Goal: Information Seeking & Learning: Learn about a topic

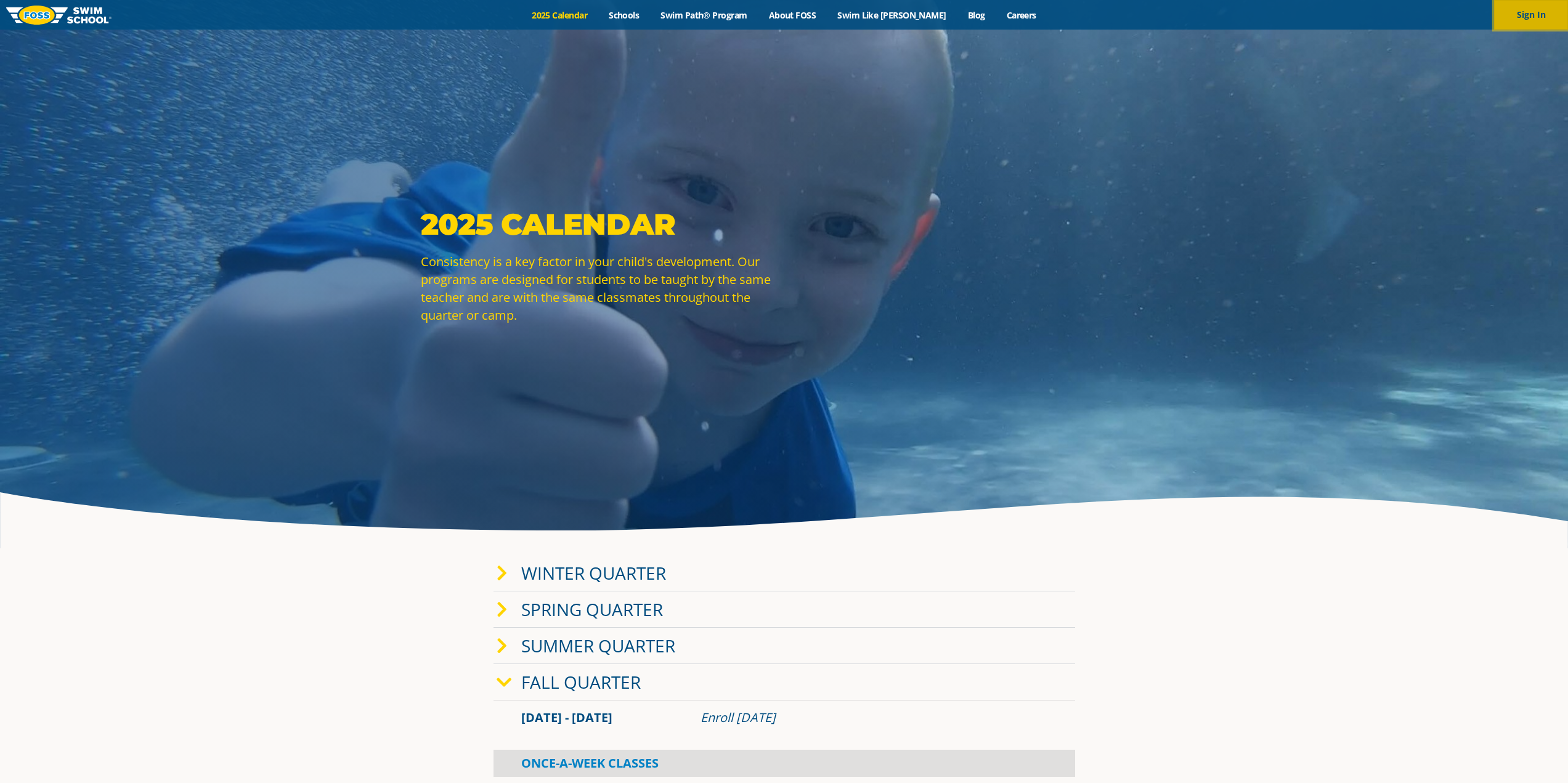
click at [1513, 24] on button "Sign In" at bounding box center [1531, 15] width 74 height 30
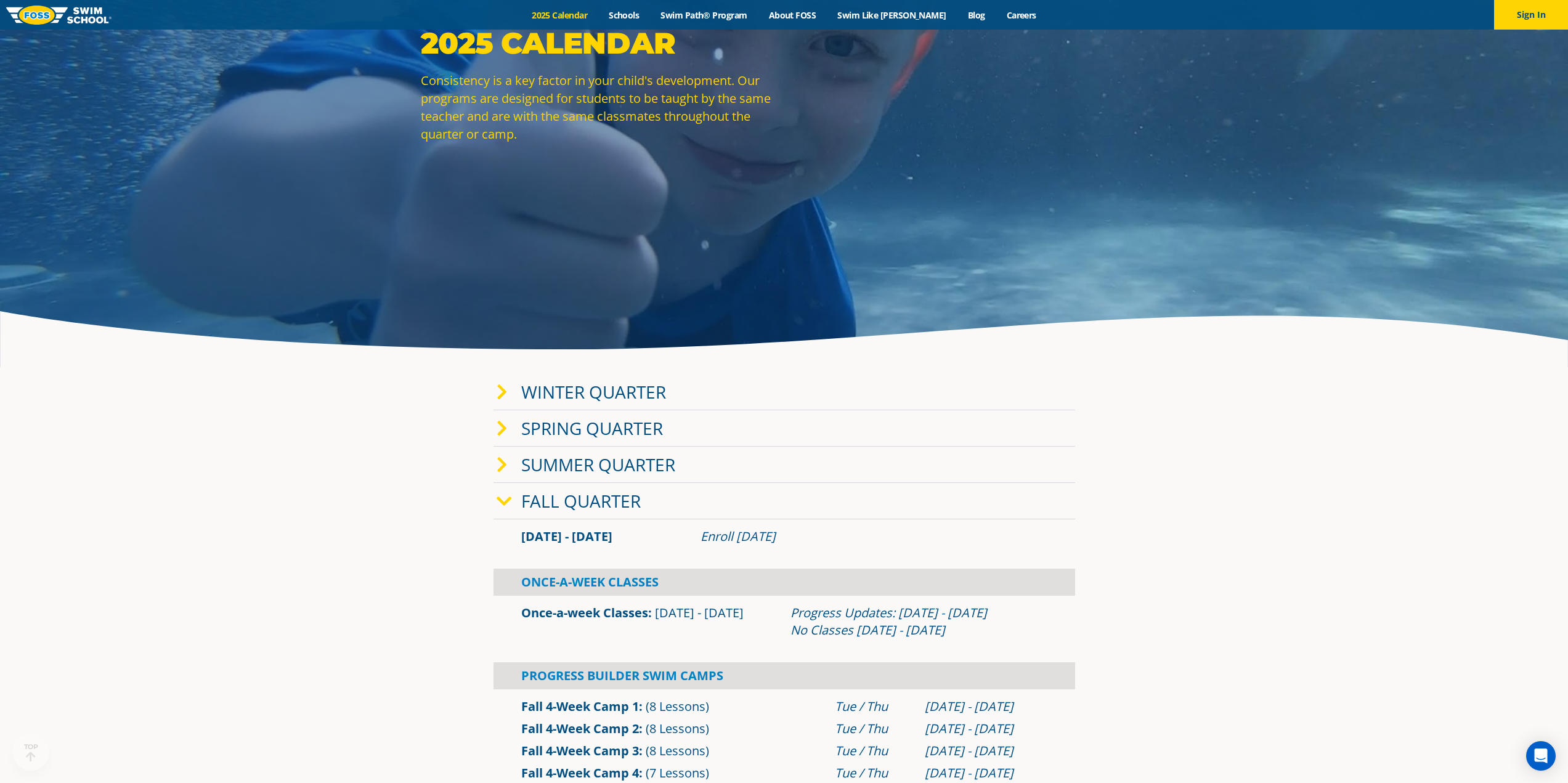
scroll to position [431, 0]
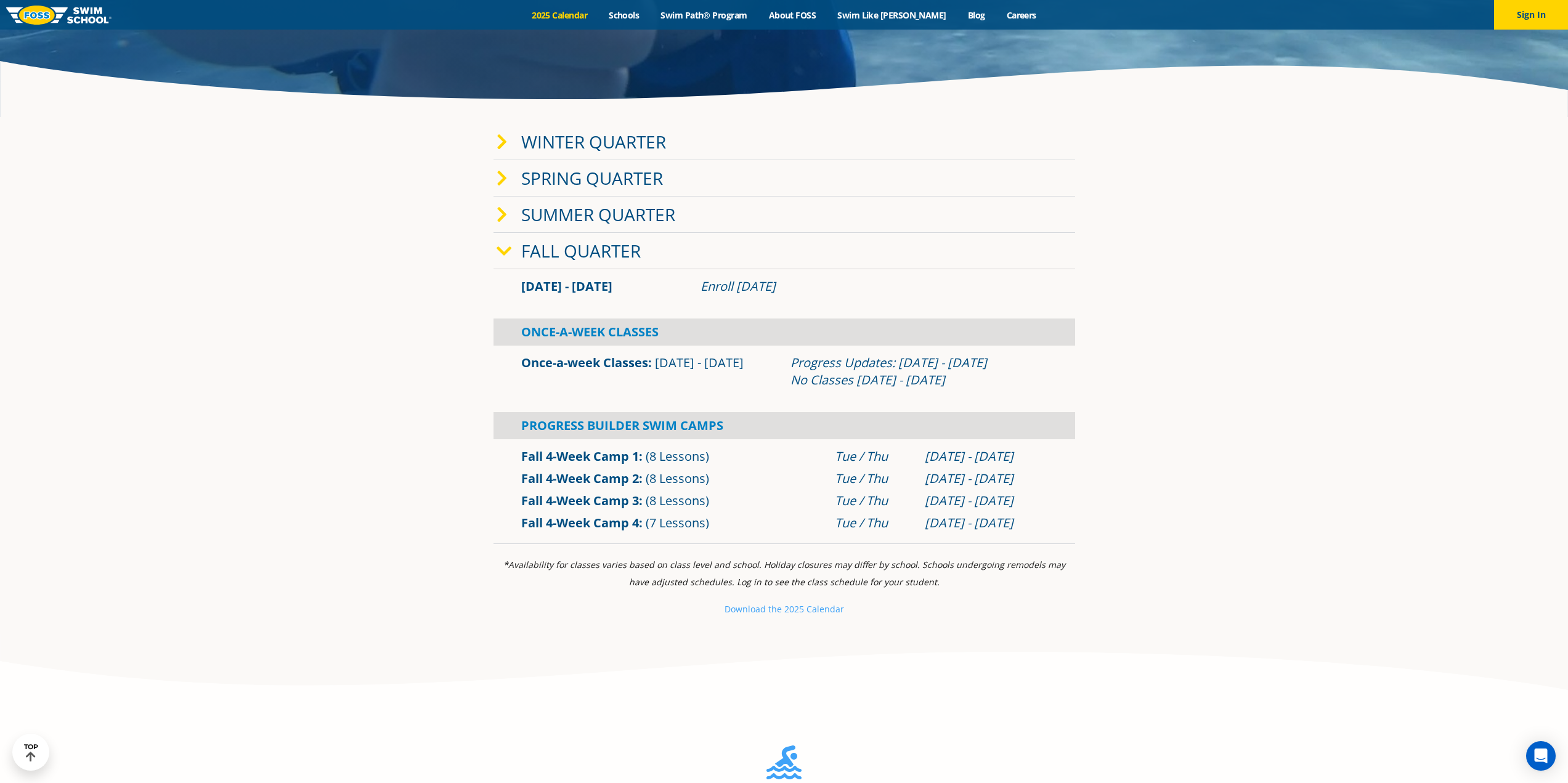
click at [565, 176] on link "Spring Quarter" at bounding box center [592, 178] width 142 height 24
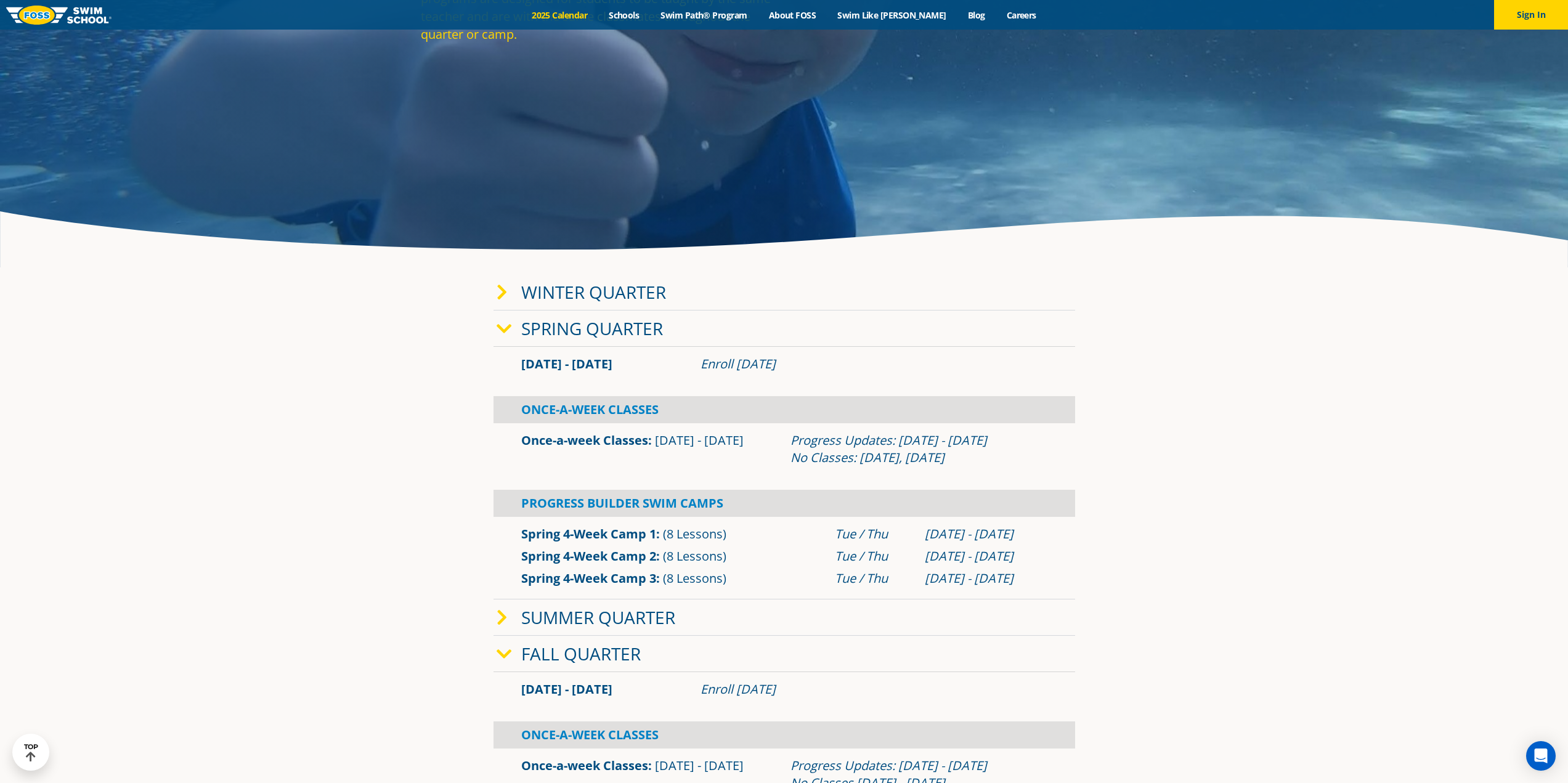
scroll to position [246, 0]
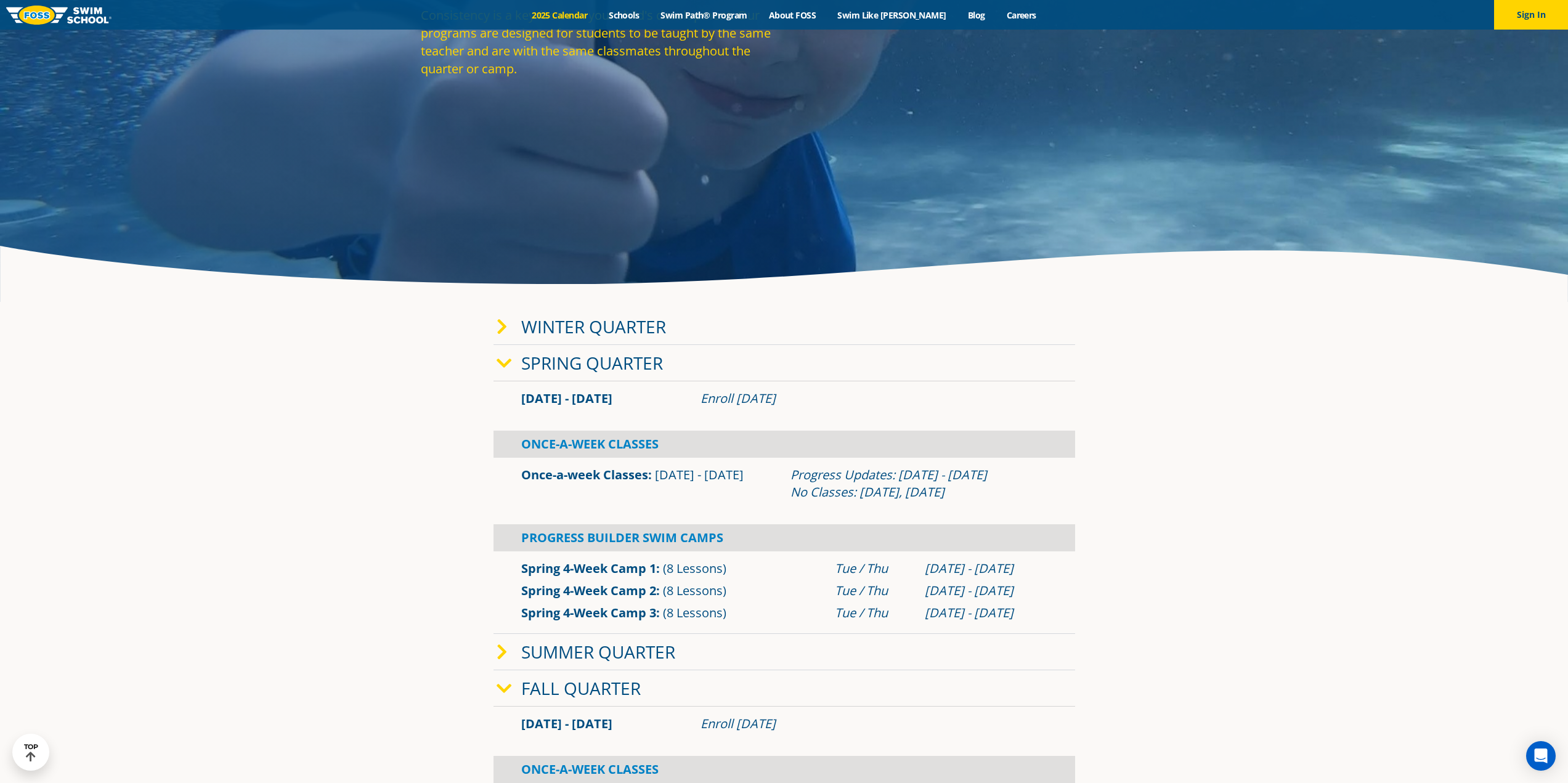
click at [508, 329] on span at bounding box center [508, 327] width 24 height 18
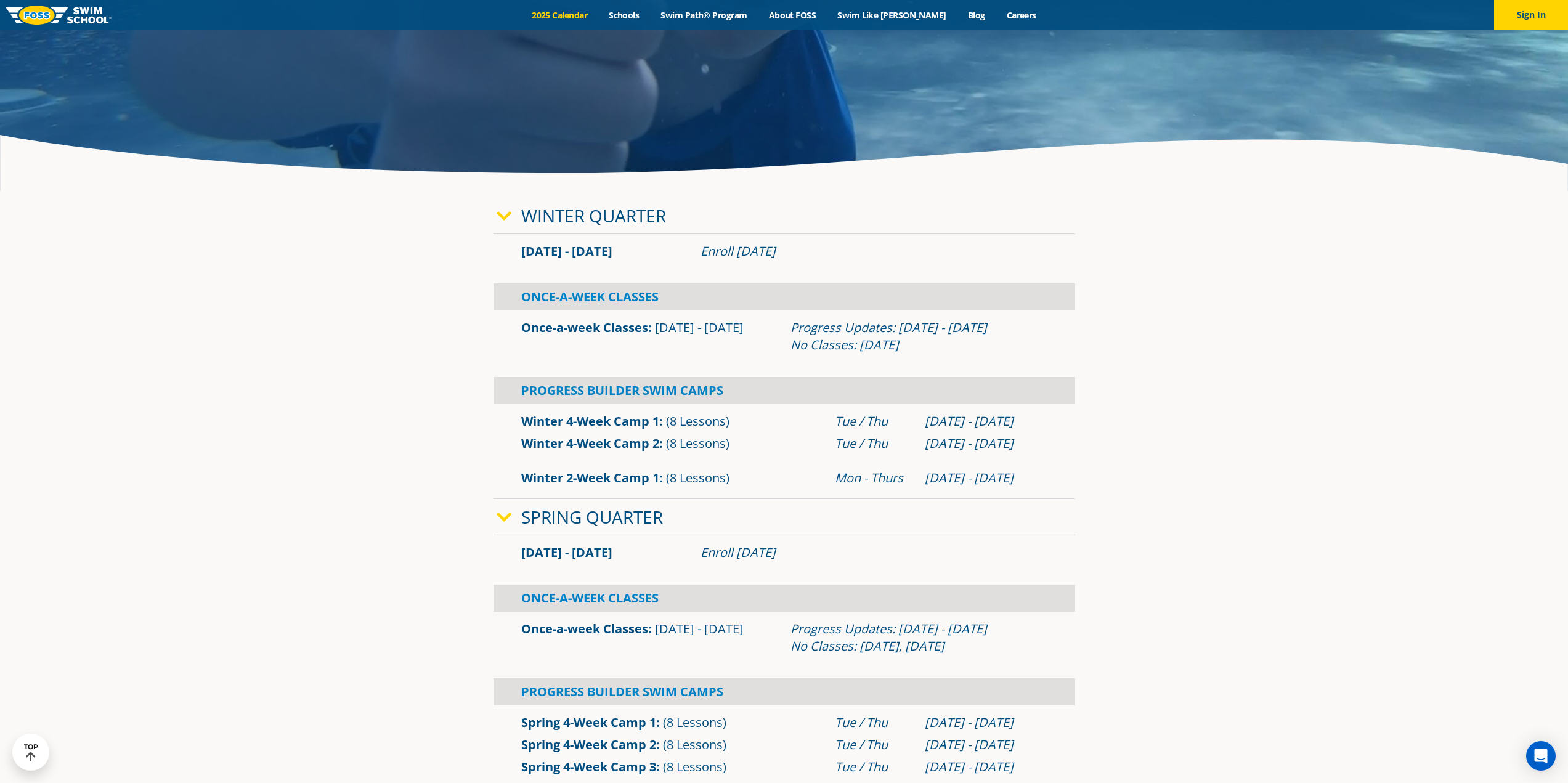
scroll to position [369, 0]
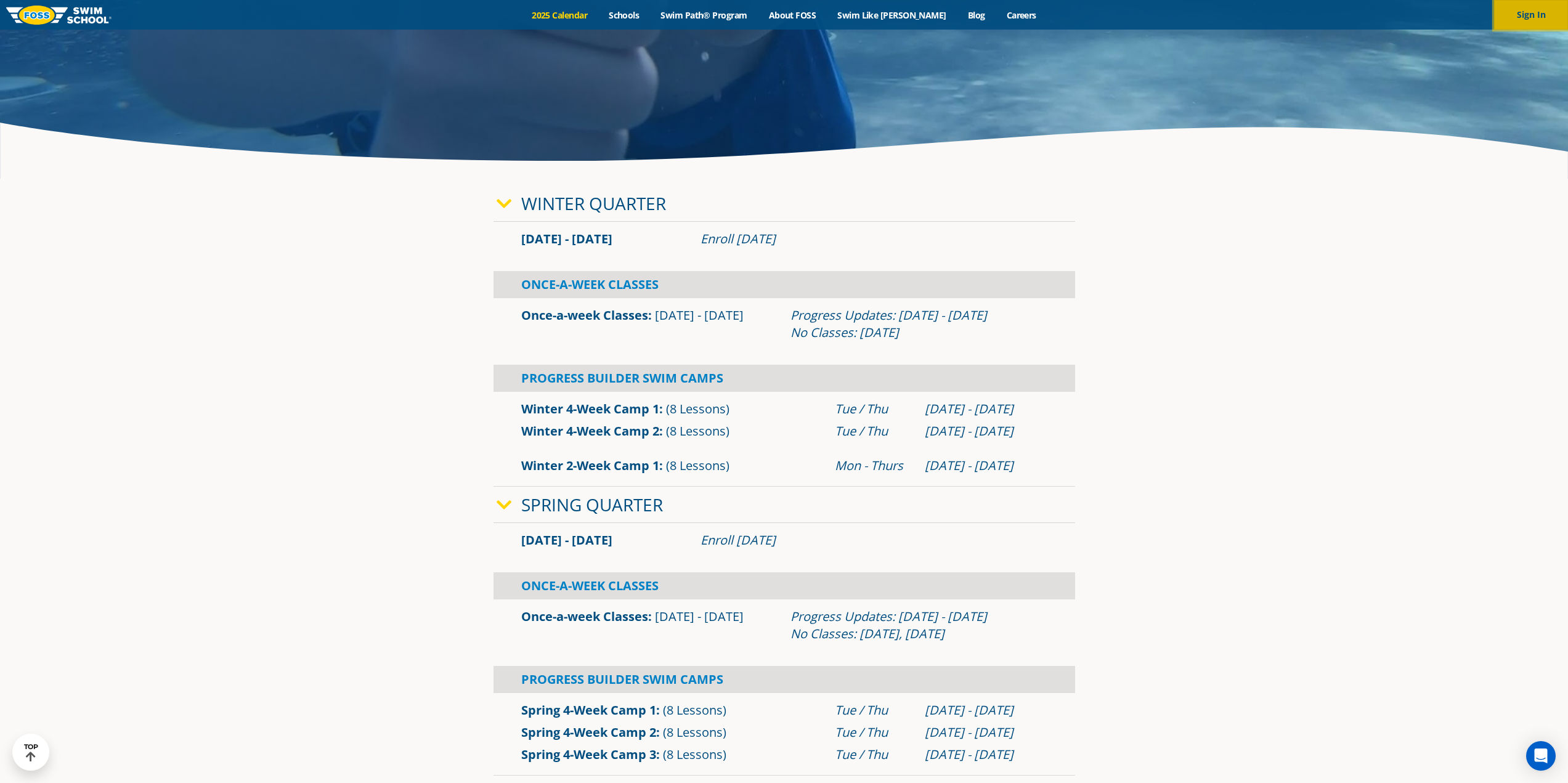
click at [1540, 3] on button "Sign In" at bounding box center [1531, 15] width 74 height 30
